Goal: Task Accomplishment & Management: Manage account settings

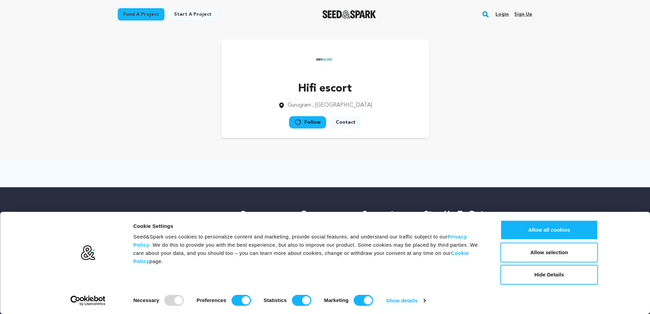
click at [523, 16] on link "Sign up" at bounding box center [524, 14] width 18 height 11
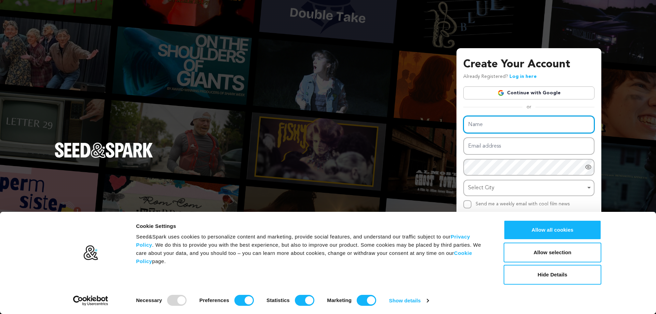
click at [493, 128] on input "Name" at bounding box center [528, 124] width 131 height 17
click at [555, 275] on button "Hide Details" at bounding box center [552, 275] width 98 height 20
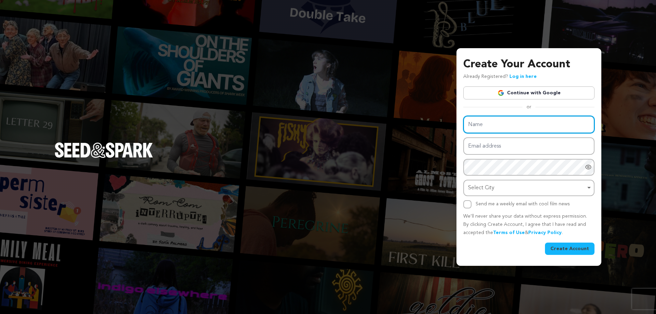
click at [487, 125] on input "Name" at bounding box center [528, 124] width 131 height 17
paste input "mybillingprovider"
type input "mybillingprovider"
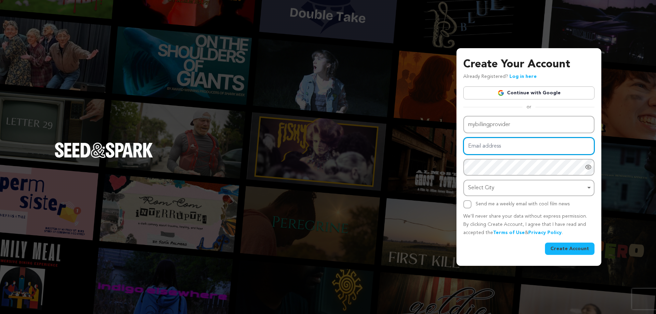
paste input "[EMAIL_ADDRESS][DOMAIN_NAME]"
type input "[EMAIL_ADDRESS][DOMAIN_NAME]"
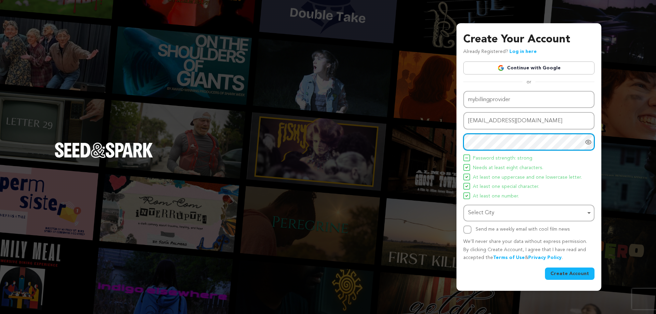
click at [515, 213] on div "Select City Remove item" at bounding box center [526, 213] width 117 height 10
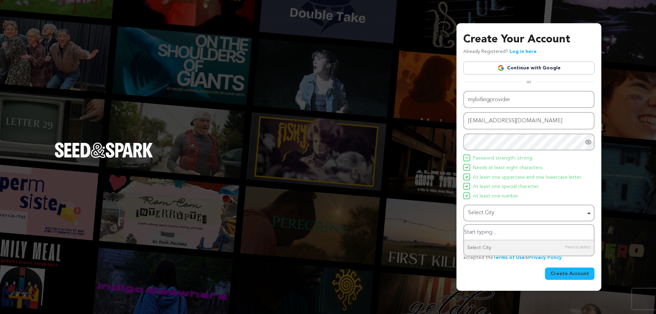
click at [489, 236] on input "Select City" at bounding box center [529, 232] width 130 height 15
click at [479, 218] on div "Select City Remove item" at bounding box center [528, 213] width 124 height 13
paste input "United State"
type input "United State"
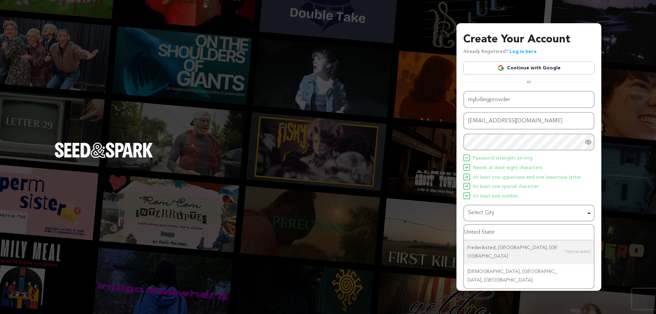
click at [496, 235] on input "United State" at bounding box center [529, 232] width 130 height 15
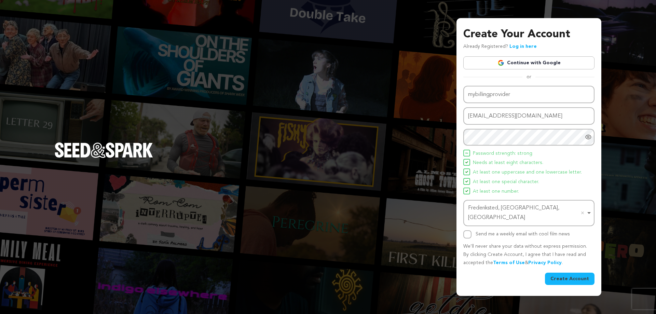
click at [467, 234] on div "Name mybillingprovider Email address [EMAIL_ADDRESS][DOMAIN_NAME] Password Pass…" at bounding box center [528, 185] width 131 height 199
click at [468, 231] on input "Send me a weekly email with cool film news" at bounding box center [467, 234] width 8 height 8
checkbox input "true"
click at [568, 272] on button "Create Account" at bounding box center [570, 278] width 50 height 12
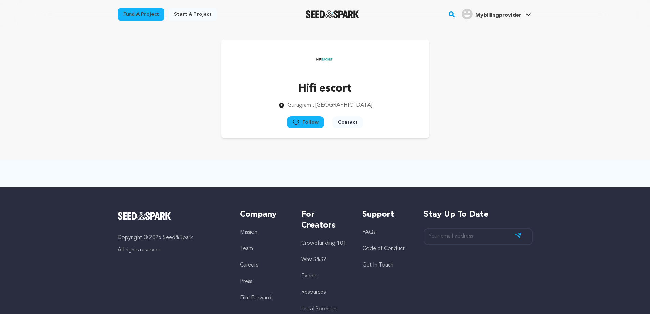
click at [499, 16] on span "Mybillingprovider" at bounding box center [499, 15] width 46 height 5
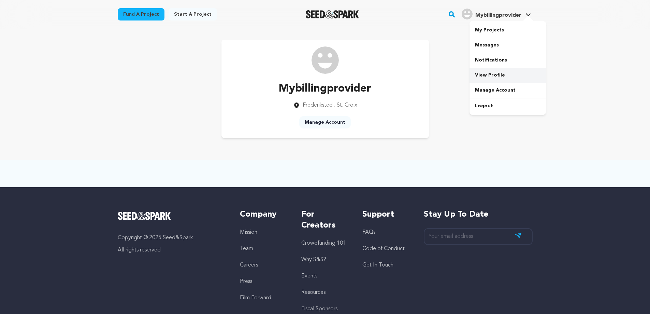
click at [495, 74] on link "View Profile" at bounding box center [508, 75] width 76 height 15
click at [332, 120] on link "Manage Account" at bounding box center [325, 122] width 52 height 12
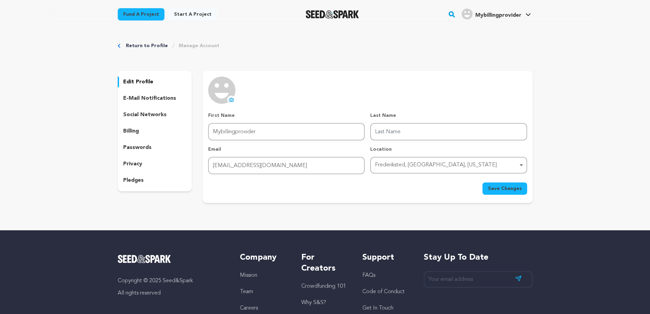
click at [229, 99] on icon at bounding box center [231, 100] width 4 height 4
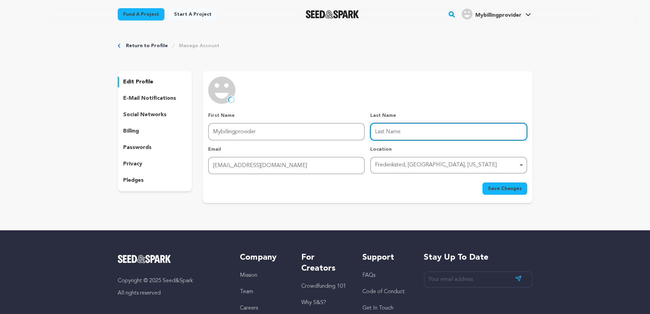
click at [405, 134] on input "Last Name" at bounding box center [448, 131] width 157 height 17
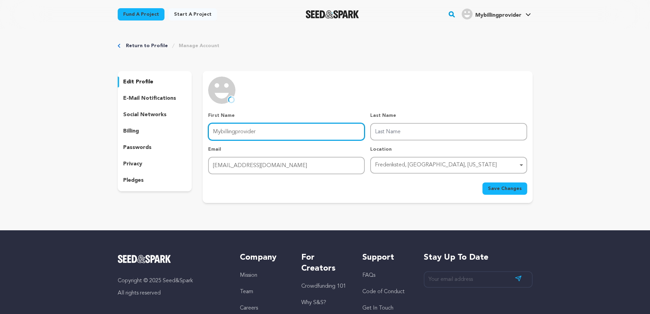
drag, startPoint x: 236, startPoint y: 132, endPoint x: 293, endPoint y: 134, distance: 57.7
click at [293, 134] on input "Mybillingprovider" at bounding box center [286, 131] width 157 height 17
type input "Mybilling"
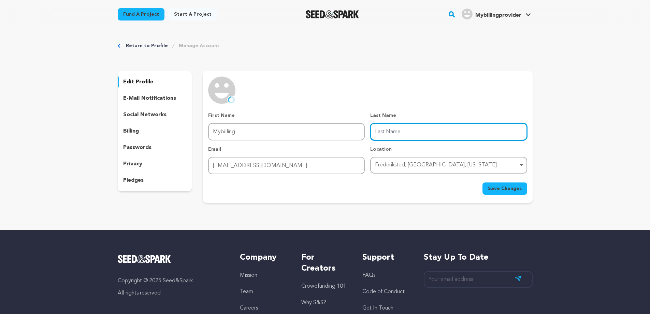
paste input "provider"
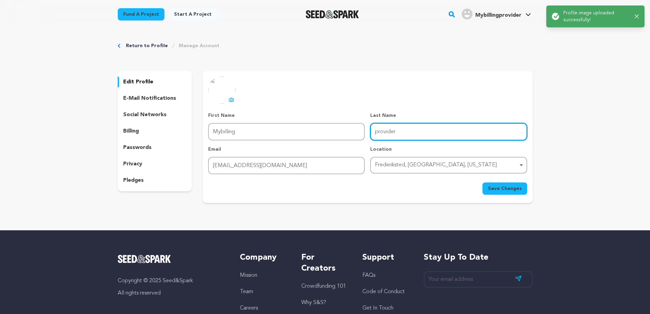
type input "provider"
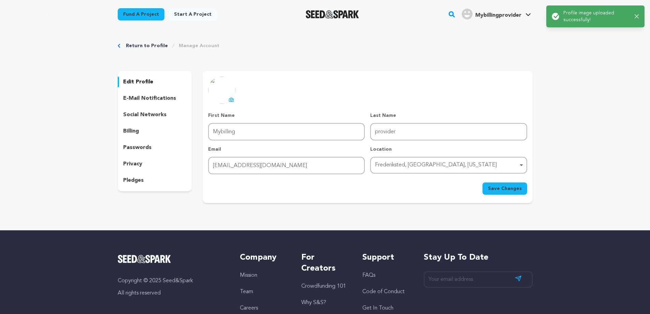
click at [498, 188] on span "Save Changes" at bounding box center [505, 188] width 34 height 7
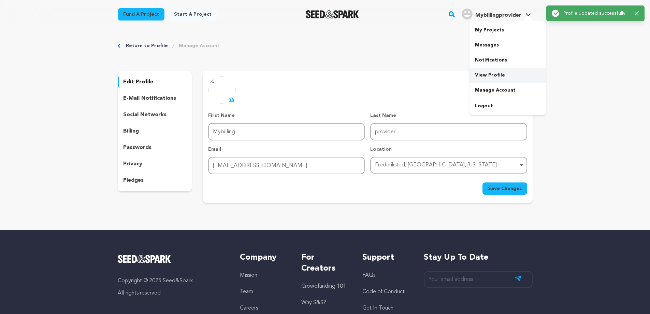
click at [495, 75] on link "View Profile" at bounding box center [508, 75] width 76 height 15
